Goal: Task Accomplishment & Management: Use online tool/utility

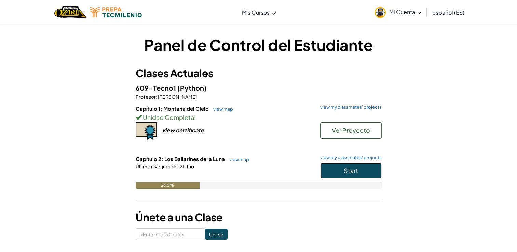
click at [346, 169] on span "Start" at bounding box center [351, 171] width 14 height 8
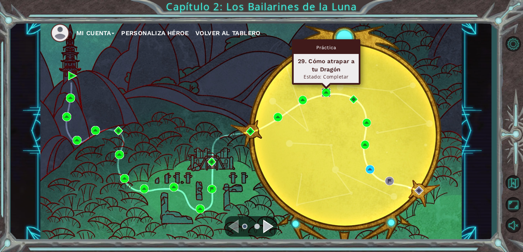
click at [327, 93] on img at bounding box center [325, 92] width 9 height 9
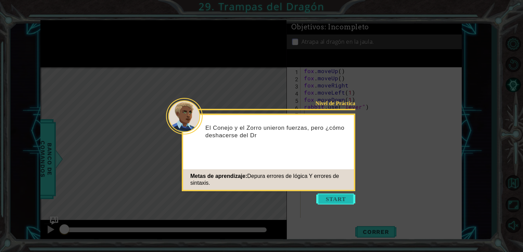
click at [331, 198] on button "Start" at bounding box center [335, 199] width 39 height 11
click at [326, 207] on icon at bounding box center [261, 126] width 523 height 252
click at [332, 196] on button "Start" at bounding box center [335, 199] width 39 height 11
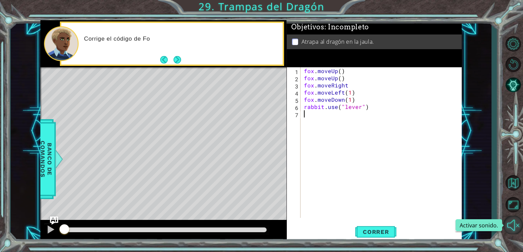
click at [518, 222] on button "Activar sonido." at bounding box center [513, 225] width 20 height 18
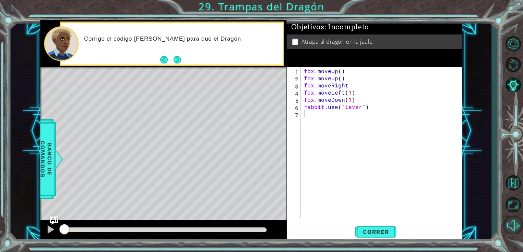
click at [518, 222] on button "Silencio" at bounding box center [513, 225] width 20 height 18
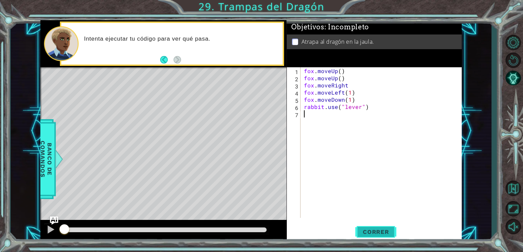
click at [368, 233] on span "Correr" at bounding box center [376, 232] width 40 height 7
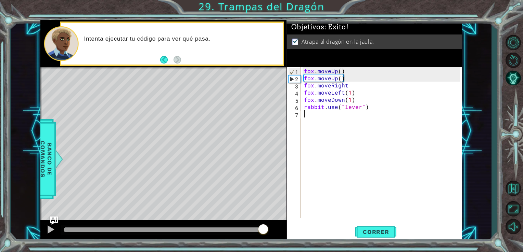
click at [264, 230] on div at bounding box center [165, 230] width 203 height 5
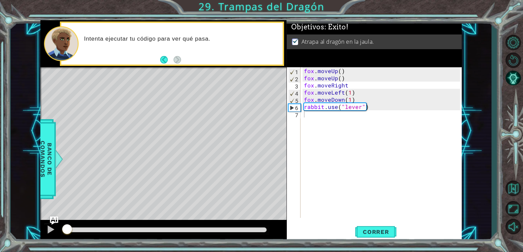
click at [74, 226] on div at bounding box center [165, 231] width 209 height 10
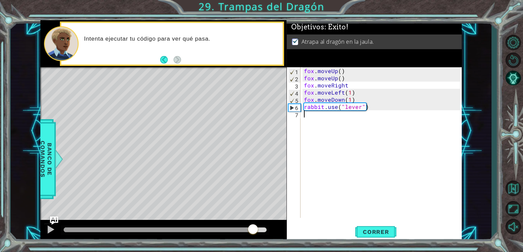
drag, startPoint x: 70, startPoint y: 230, endPoint x: 334, endPoint y: 231, distance: 263.3
click at [334, 231] on div "1 ההההההההההההההההההההההההההההההההההההההההההההההההההההההההההההההההההההההההההההה…" at bounding box center [250, 131] width 421 height 222
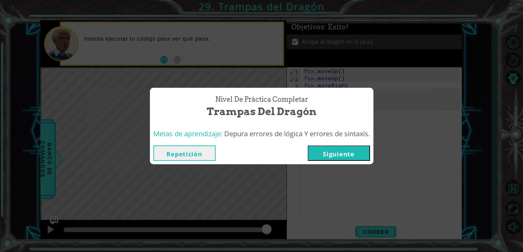
click at [346, 154] on button "Siguiente" at bounding box center [338, 153] width 62 height 15
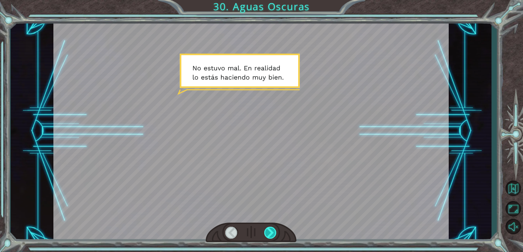
click at [274, 231] on div at bounding box center [270, 233] width 13 height 12
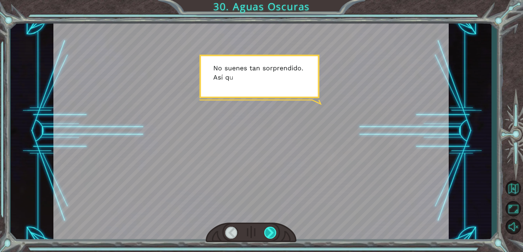
click at [274, 231] on div at bounding box center [270, 233] width 13 height 12
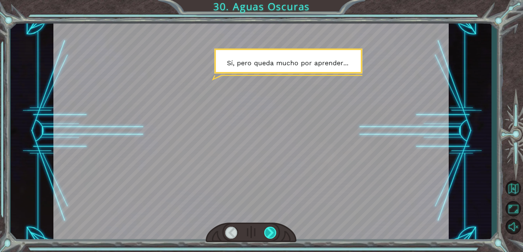
click at [274, 231] on div at bounding box center [270, 233] width 13 height 12
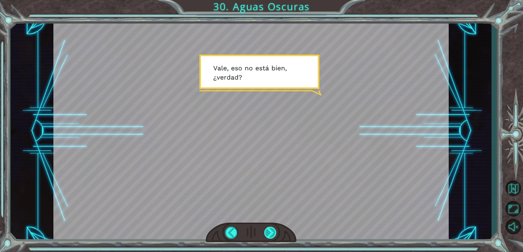
click at [274, 231] on div at bounding box center [270, 233] width 13 height 12
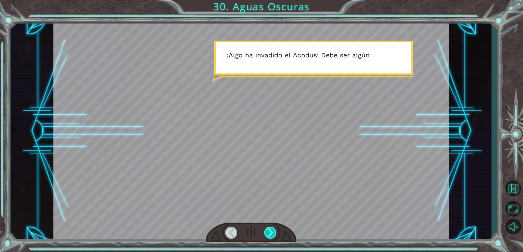
click at [274, 231] on div at bounding box center [270, 233] width 13 height 12
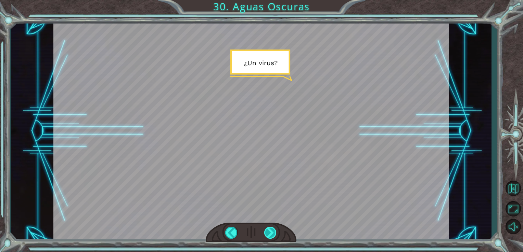
click at [274, 231] on div at bounding box center [270, 233] width 13 height 12
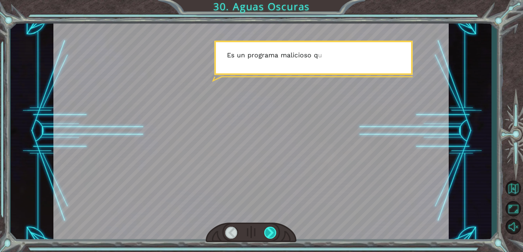
click at [274, 231] on div at bounding box center [270, 233] width 13 height 12
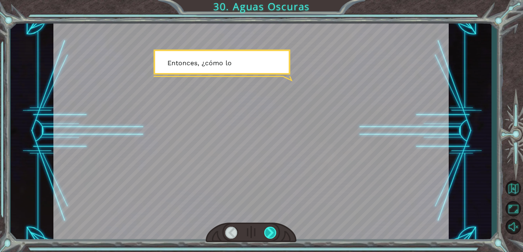
click at [274, 231] on div at bounding box center [270, 233] width 13 height 12
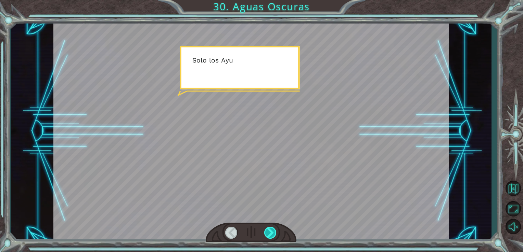
click at [274, 231] on div at bounding box center [270, 233] width 13 height 12
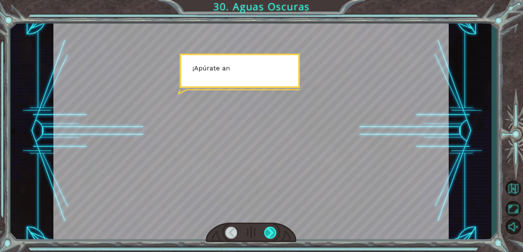
click at [273, 231] on div at bounding box center [270, 233] width 13 height 12
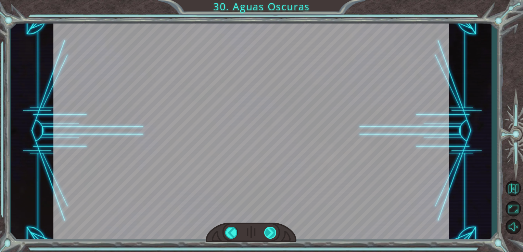
click at [273, 0] on div "Temporary Text N o e s t u v o m a l . E n r e a l i d a d l o e s t á s h a c …" at bounding box center [261, 0] width 523 height 0
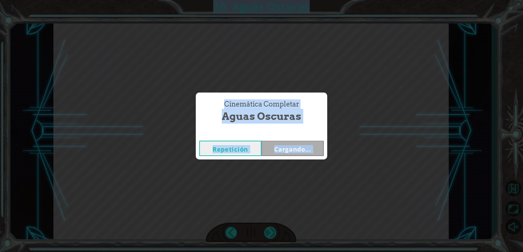
click at [273, 231] on div "Cinemática Completar Aguas Oscuras Repetición Cargando..." at bounding box center [261, 126] width 523 height 252
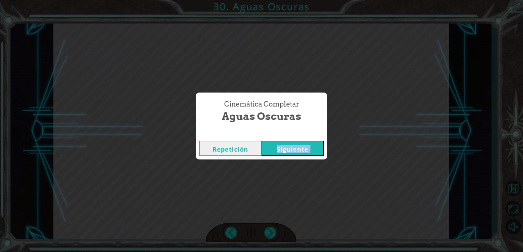
click at [309, 150] on button "Siguiente" at bounding box center [292, 148] width 62 height 15
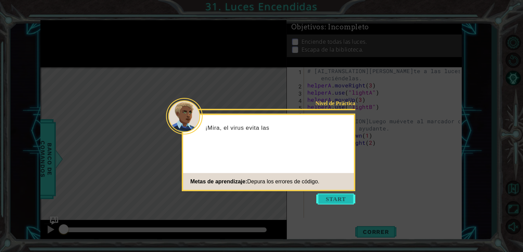
click at [337, 203] on button "Start" at bounding box center [335, 199] width 39 height 11
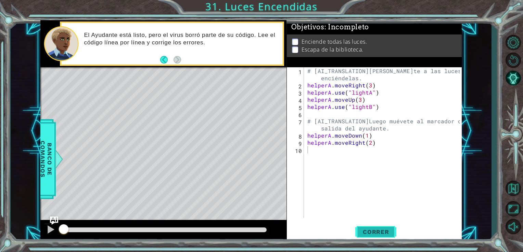
click at [382, 235] on span "Correr" at bounding box center [376, 232] width 40 height 7
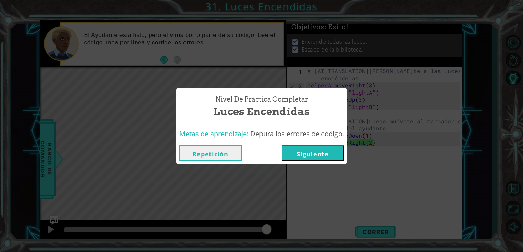
click at [302, 149] on button "Siguiente" at bounding box center [312, 153] width 62 height 15
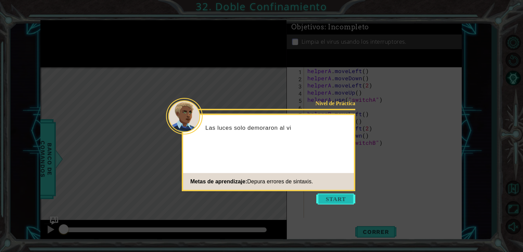
click at [337, 195] on button "Start" at bounding box center [335, 199] width 39 height 11
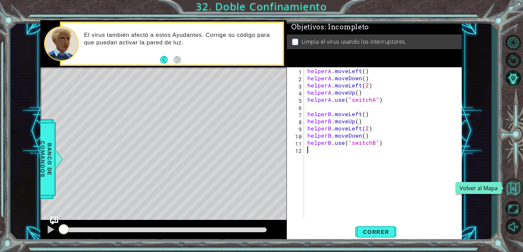
click at [512, 193] on button "Volver al Mapa" at bounding box center [513, 189] width 20 height 20
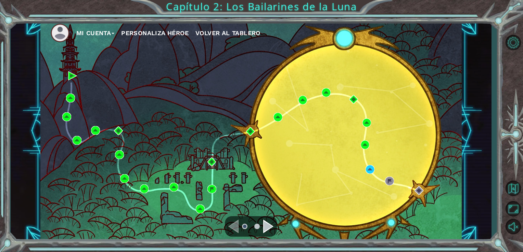
click at [235, 227] on div "Navigate to the previous page" at bounding box center [233, 227] width 10 height 14
click at [508, 187] on button "Volver al Mapa" at bounding box center [513, 189] width 20 height 20
click at [508, 40] on button "Opciones del Nivel" at bounding box center [513, 43] width 20 height 16
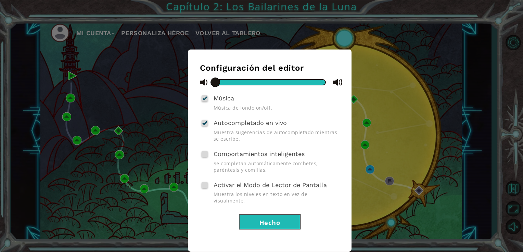
click at [272, 214] on button "Hecho" at bounding box center [270, 221] width 62 height 15
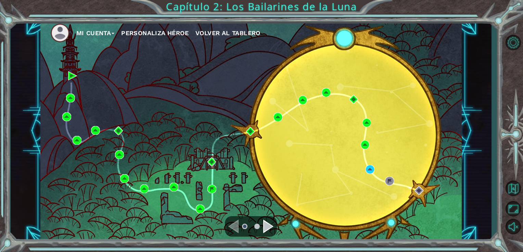
drag, startPoint x: 241, startPoint y: 223, endPoint x: 266, endPoint y: 225, distance: 25.7
click at [266, 225] on div at bounding box center [251, 226] width 52 height 21
click at [266, 225] on div "Navigate to the next page" at bounding box center [268, 227] width 10 height 14
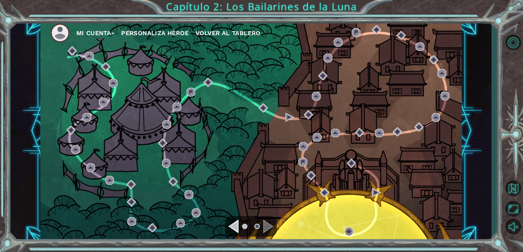
click at [236, 224] on div "Navigate to the previous page" at bounding box center [233, 227] width 10 height 14
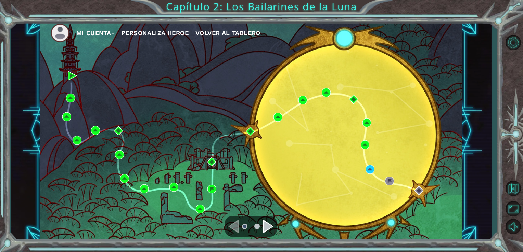
click at [205, 10] on div "Mi Cuenta Personaliza Héroe Volver al Tablero Capítulo 2: Los Bailarines de la …" at bounding box center [261, 126] width 523 height 252
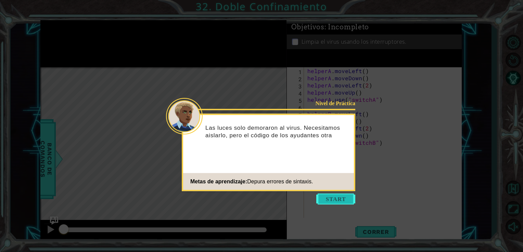
click at [346, 196] on button "Start" at bounding box center [335, 199] width 39 height 11
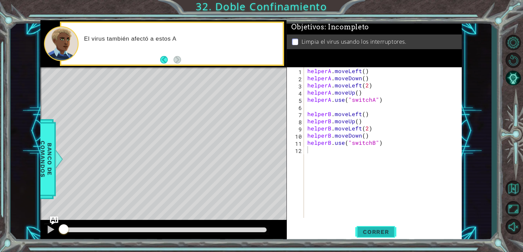
click at [378, 227] on button "Correr" at bounding box center [375, 231] width 41 height 17
